Goal: Transaction & Acquisition: Obtain resource

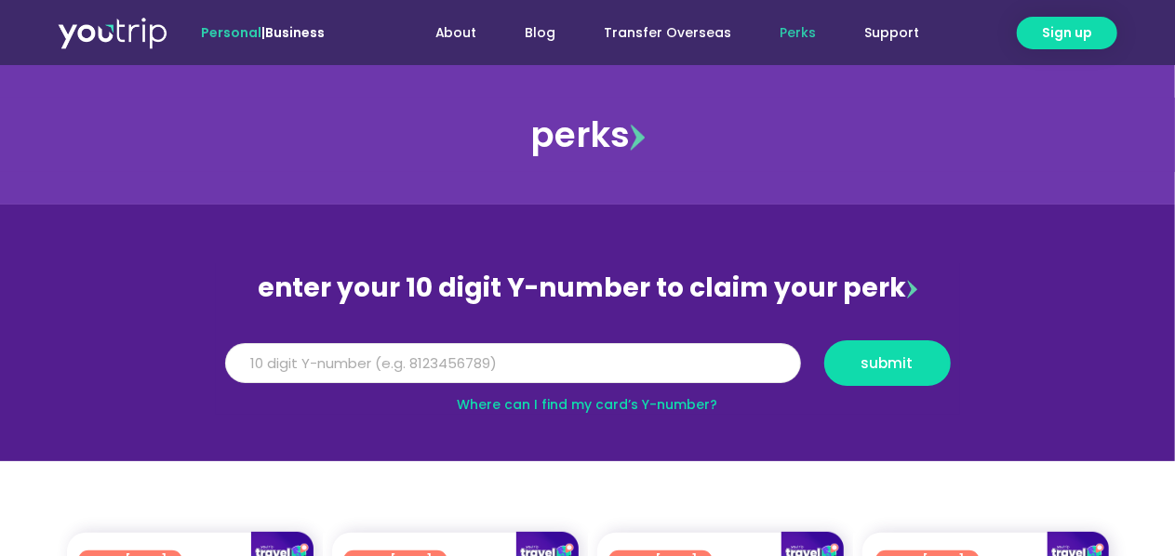
click at [337, 373] on input "Y Number" at bounding box center [513, 363] width 576 height 41
paste input "1625.34"
click at [376, 360] on input "1625.34" at bounding box center [513, 363] width 576 height 41
type input "1"
click at [259, 376] on input "Y Number" at bounding box center [513, 363] width 576 height 41
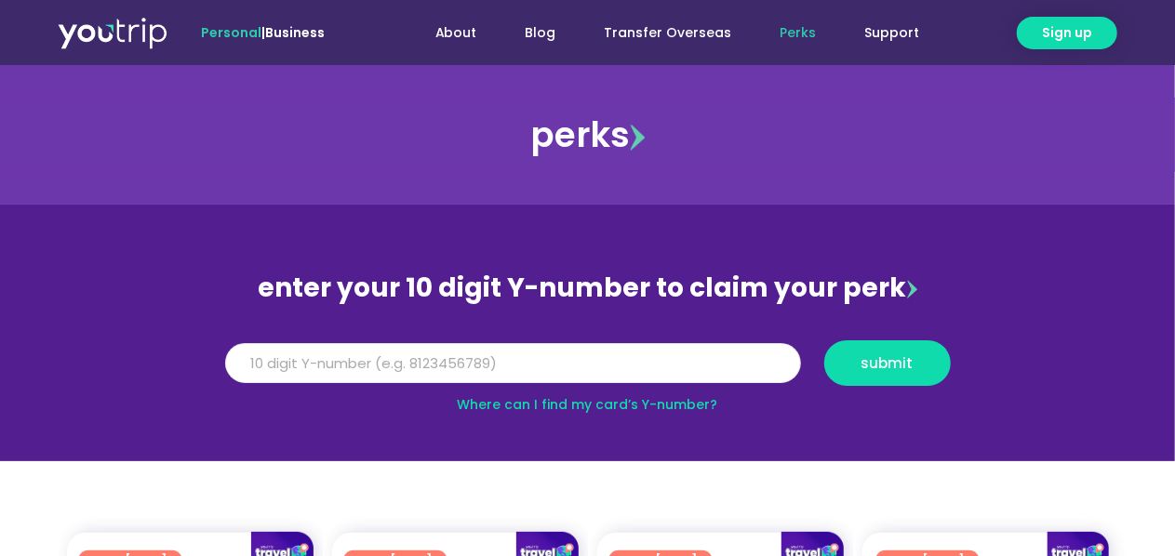
paste input "8163312671"
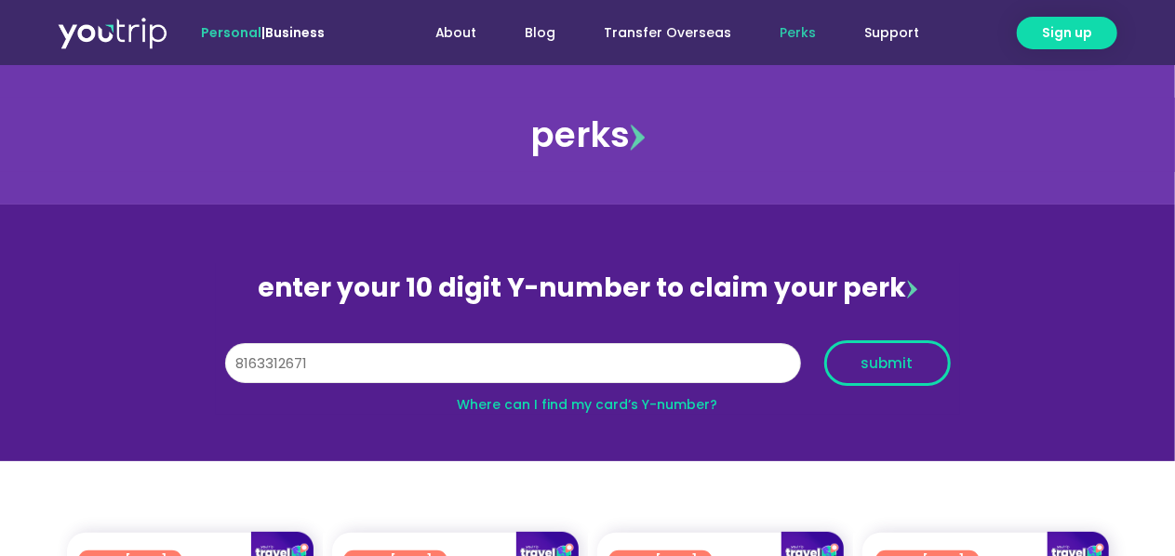
type input "8163312671"
click at [917, 369] on span "submit" at bounding box center [887, 363] width 95 height 14
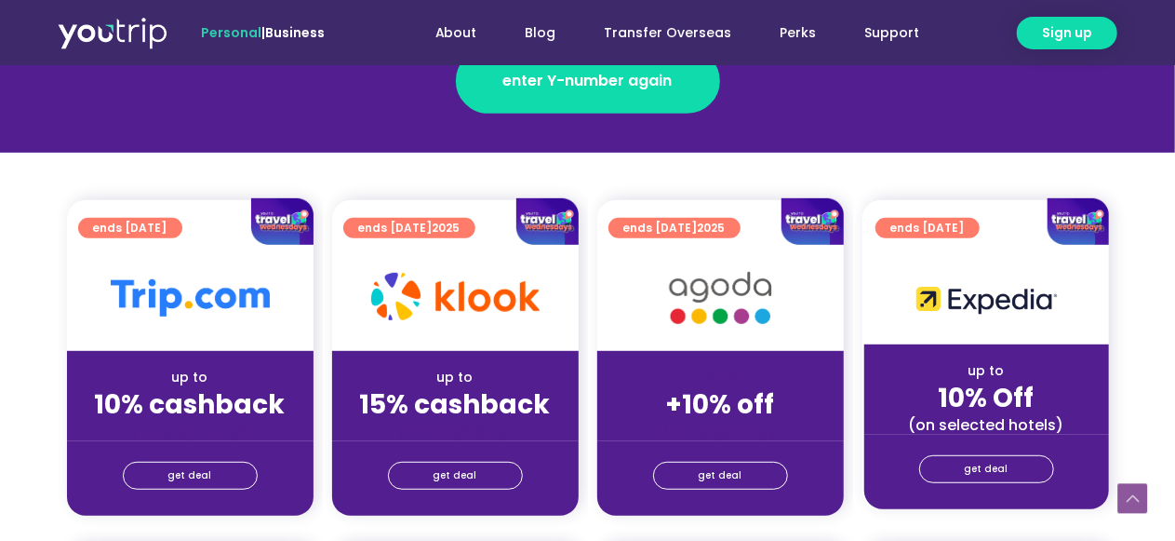
scroll to position [465, 0]
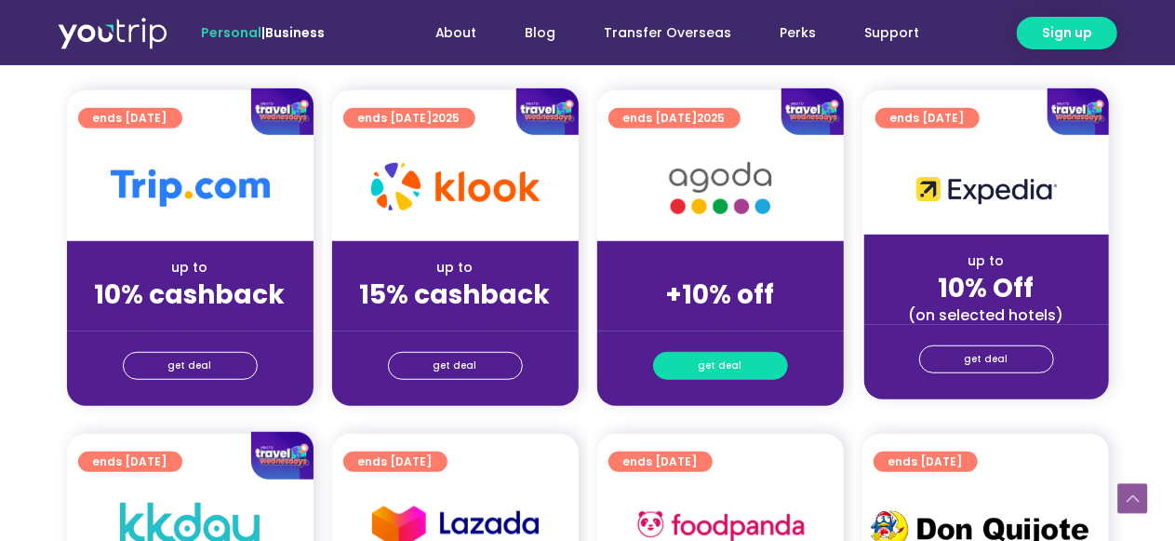
click at [718, 371] on span "get deal" at bounding box center [721, 366] width 44 height 26
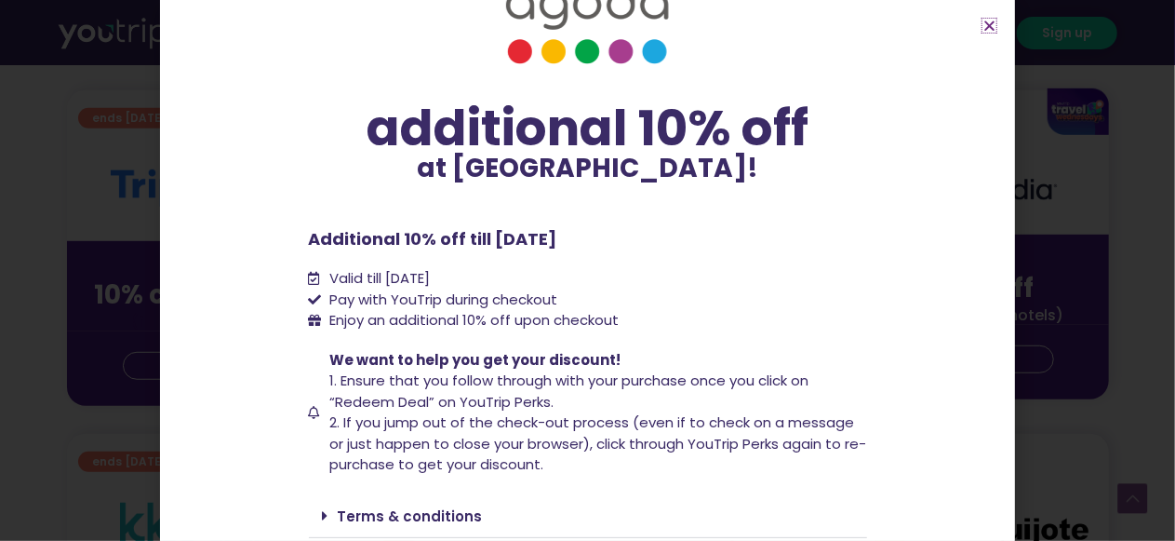
scroll to position [127, 0]
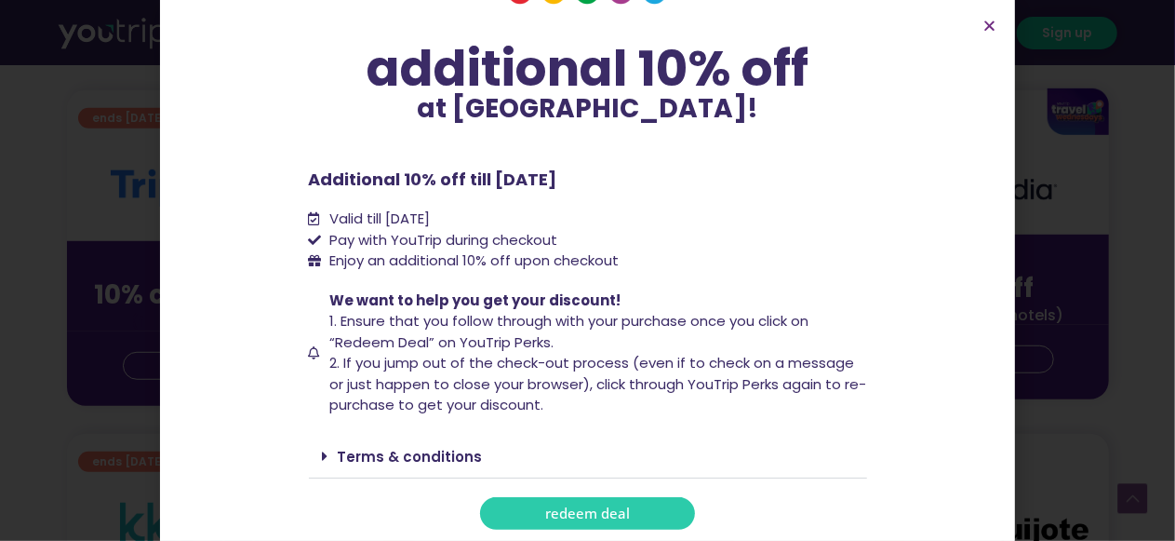
click at [601, 527] on link "redeem deal" at bounding box center [587, 513] width 215 height 33
